Goal: Task Accomplishment & Management: Manage account settings

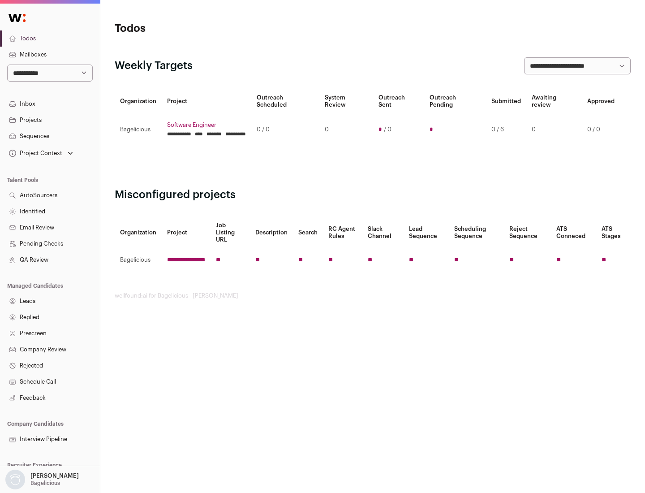
click at [50, 120] on link "Projects" at bounding box center [50, 120] width 100 height 16
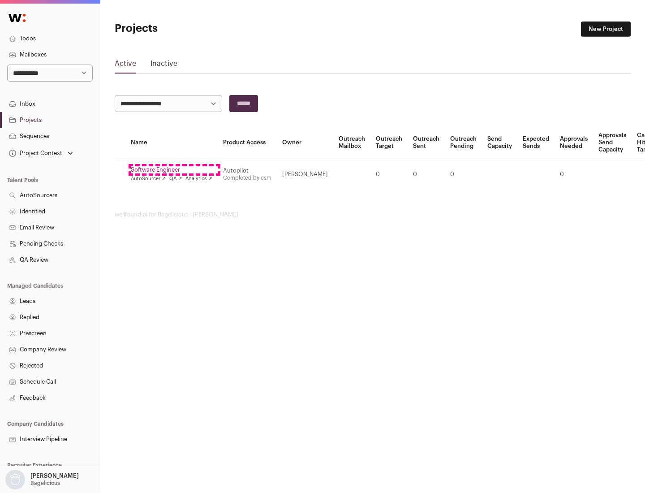
click at [174, 170] on link "Software Engineer" at bounding box center [172, 169] width 82 height 7
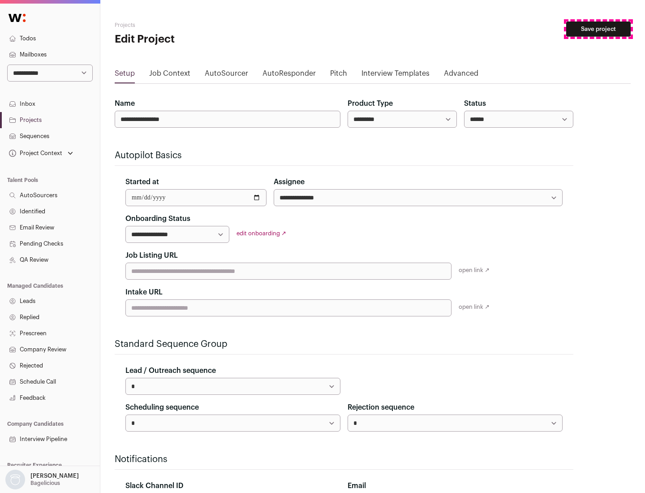
click at [598, 29] on button "Save project" at bounding box center [598, 29] width 65 height 15
